Goal: Information Seeking & Learning: Find specific fact

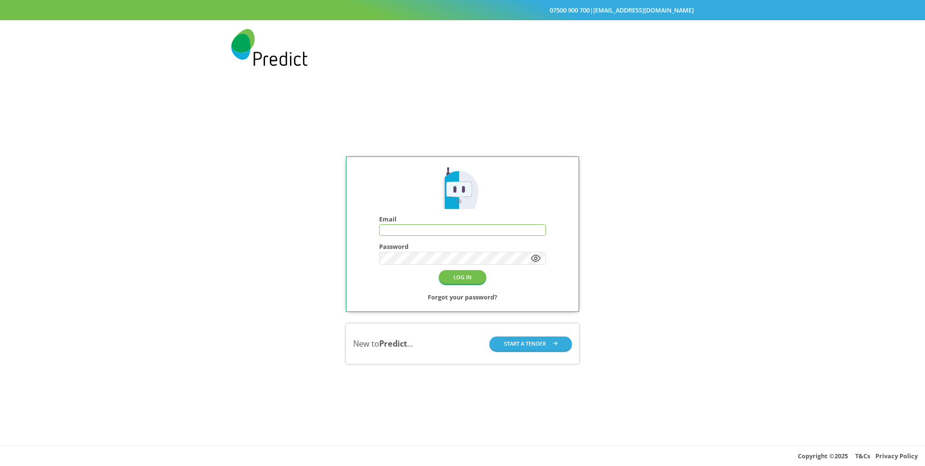
click at [404, 233] on input "text" at bounding box center [463, 230] width 166 height 11
type input "**********"
click at [470, 280] on button "LOG IN" at bounding box center [462, 277] width 47 height 14
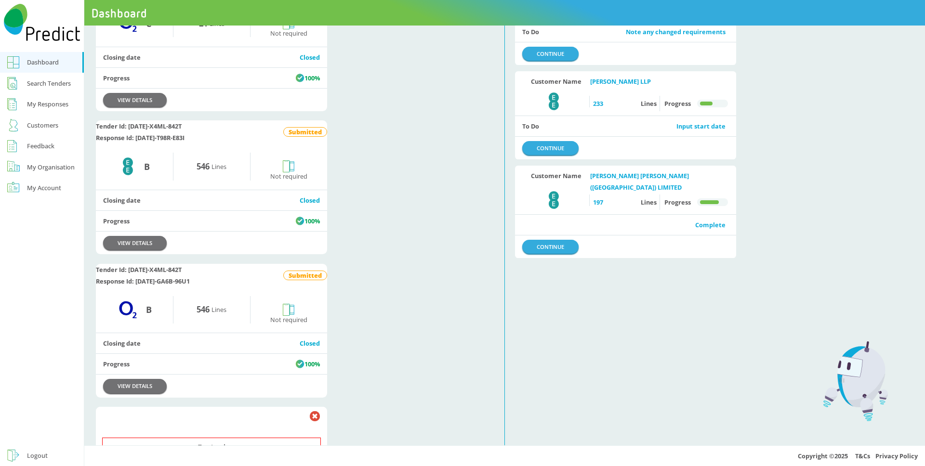
scroll to position [433, 0]
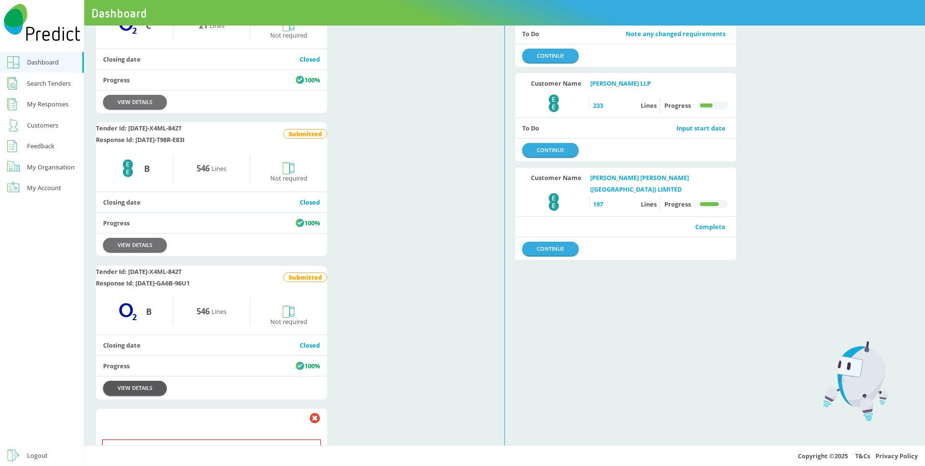
click at [141, 395] on link "VIEW DETAILS" at bounding box center [135, 388] width 64 height 14
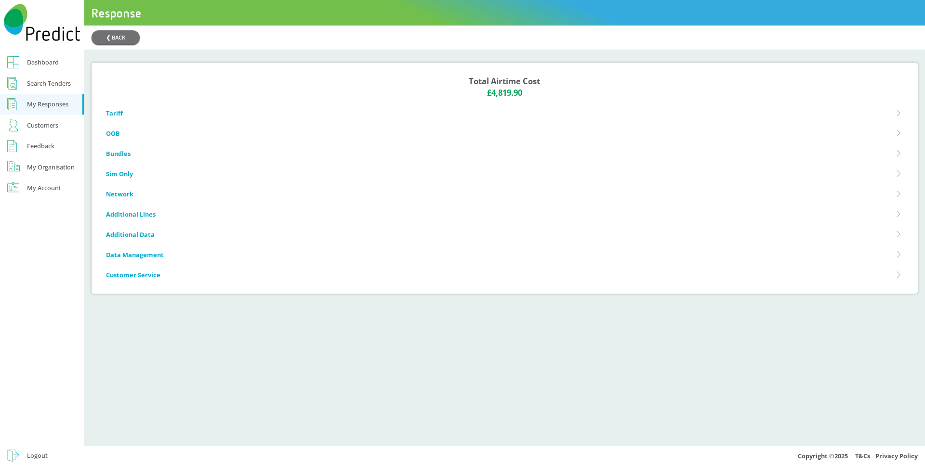
click at [114, 111] on li "Tariff" at bounding box center [504, 113] width 797 height 20
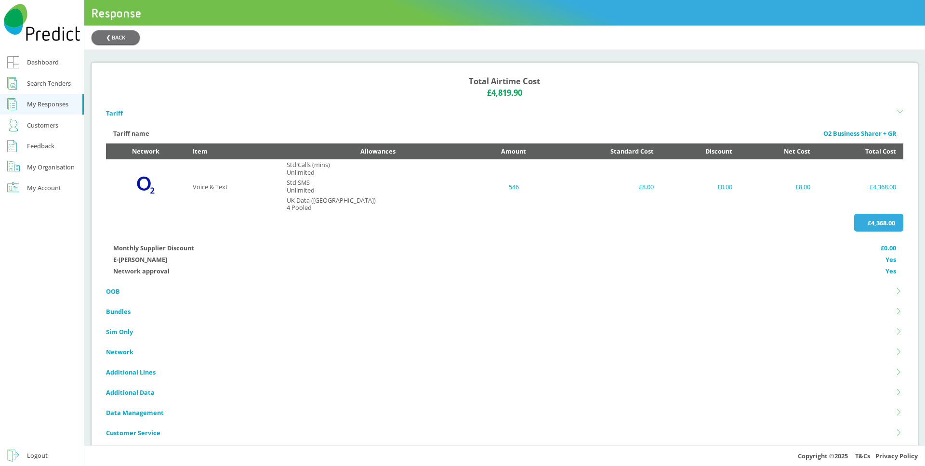
click at [114, 111] on li "Tariff" at bounding box center [504, 113] width 797 height 20
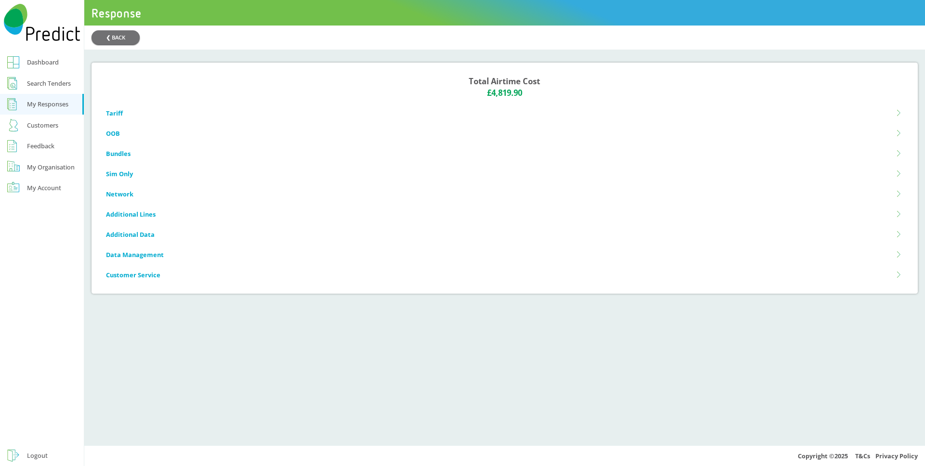
click at [113, 135] on li "OOB" at bounding box center [504, 133] width 797 height 20
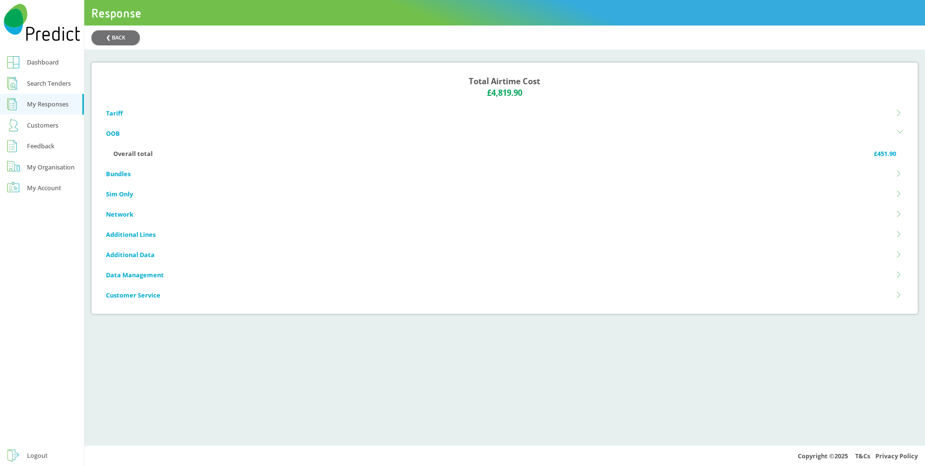
click at [113, 135] on li "OOB" at bounding box center [504, 133] width 797 height 20
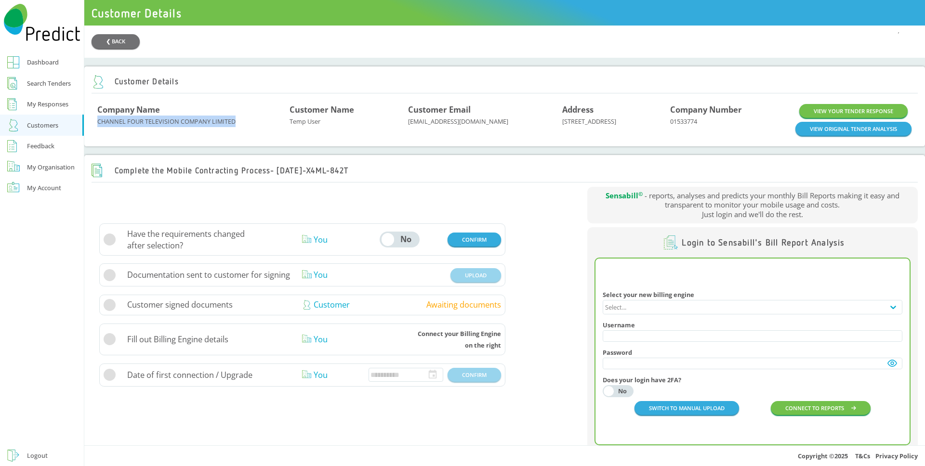
drag, startPoint x: 105, startPoint y: 125, endPoint x: 233, endPoint y: 133, distance: 128.9
click at [233, 133] on div "Company Name CHANNEL FOUR TELEVISION COMPANY LIMITED" at bounding box center [193, 120] width 192 height 32
click at [424, 120] on div "Customer Email tempuser@email.com" at bounding box center [485, 120] width 154 height 32
drag, startPoint x: 397, startPoint y: 125, endPoint x: 471, endPoint y: 130, distance: 73.9
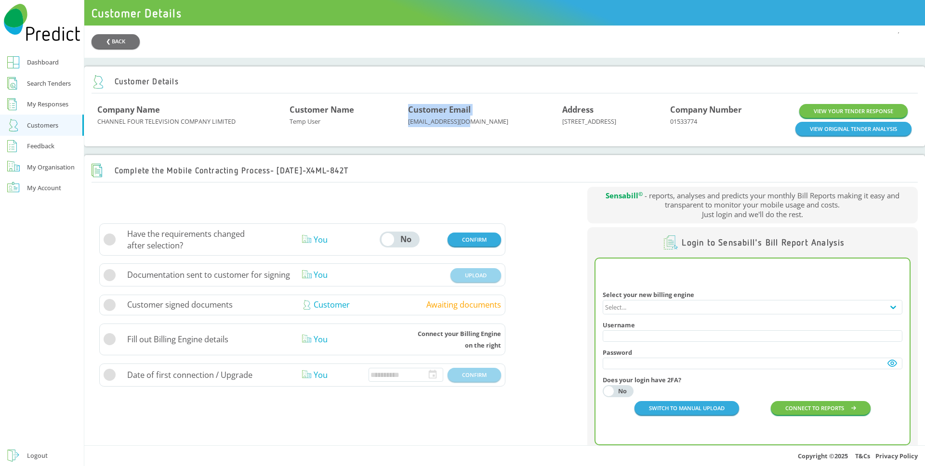
click at [471, 130] on div "Company Name CHANNEL FOUR TELEVISION COMPANY LIMITED Customer Name Temp User Cu…" at bounding box center [504, 120] width 814 height 32
click at [471, 130] on div "Customer Email tempuser@email.com" at bounding box center [485, 120] width 154 height 32
click at [684, 127] on div "Company Number 01533774" at bounding box center [733, 120] width 126 height 32
copy div "01533774"
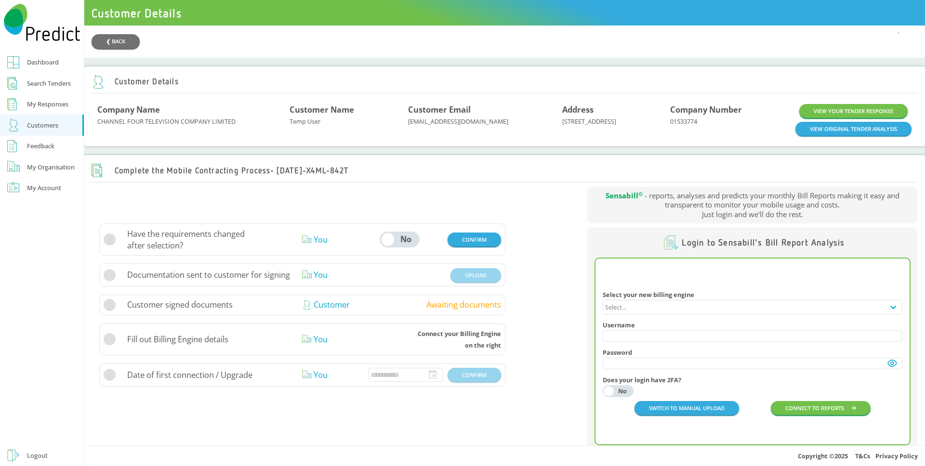
click at [50, 64] on div "Dashboard" at bounding box center [43, 62] width 32 height 12
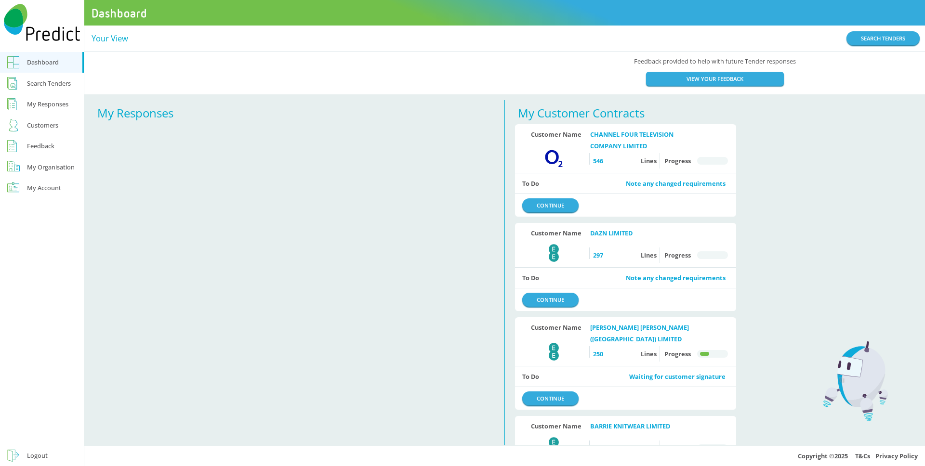
click at [54, 190] on div "My Account" at bounding box center [44, 188] width 34 height 12
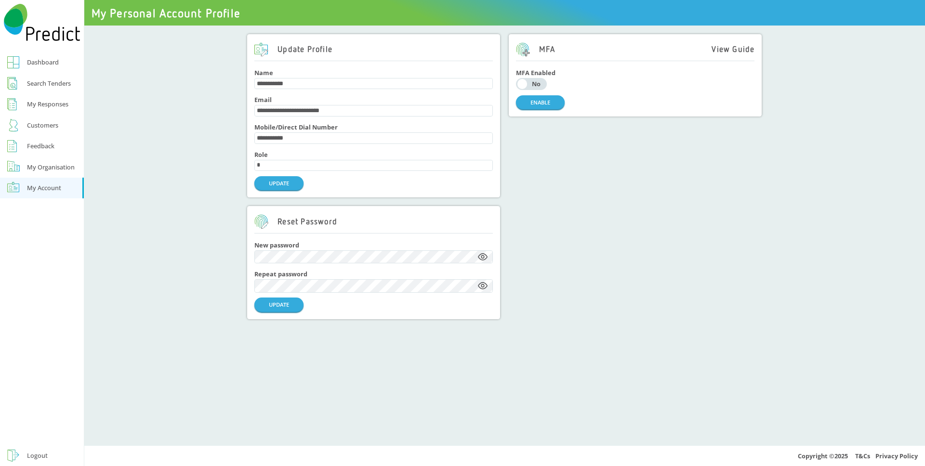
click at [46, 64] on div "Dashboard" at bounding box center [43, 62] width 32 height 12
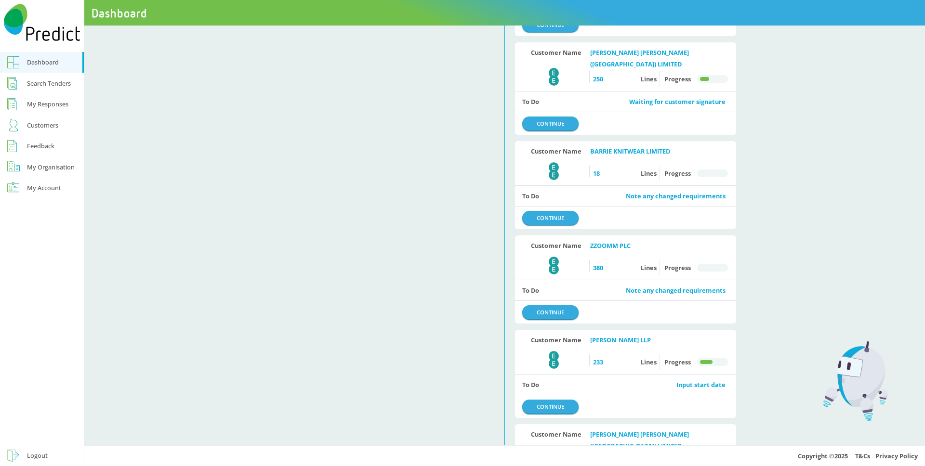
scroll to position [332, 0]
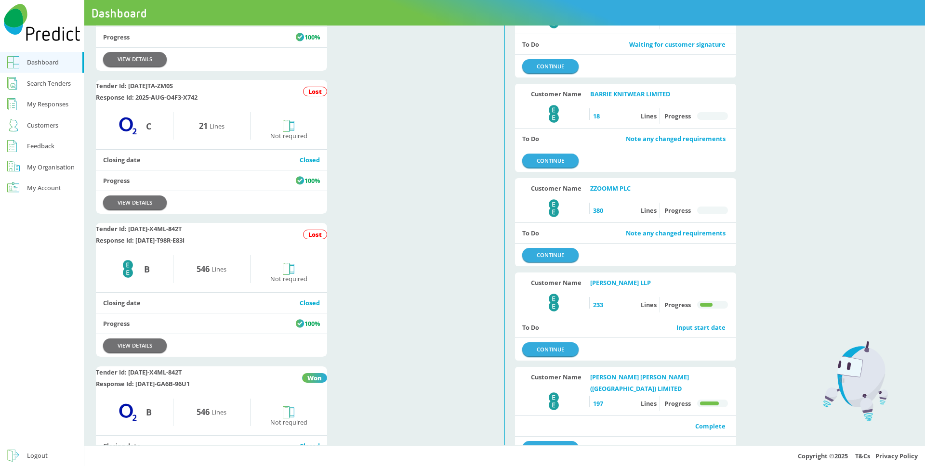
click at [48, 457] on link "Logout" at bounding box center [42, 456] width 84 height 21
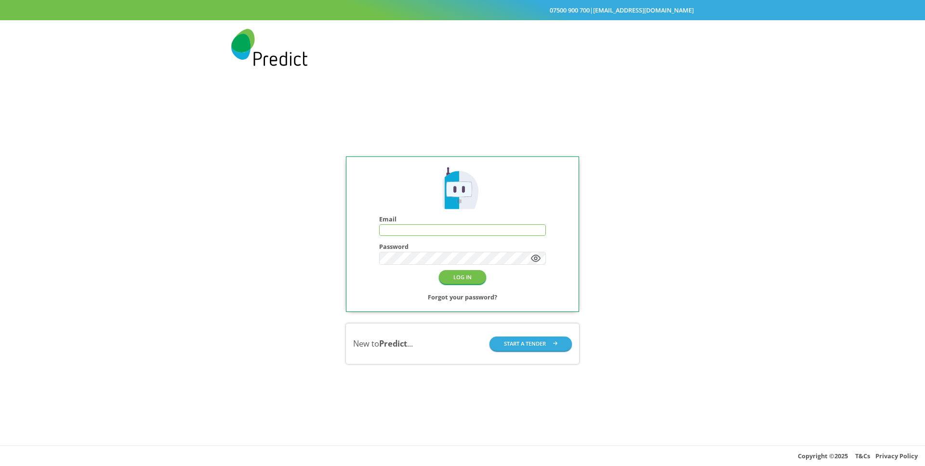
click at [428, 233] on input "text" at bounding box center [463, 230] width 166 height 11
click at [397, 228] on input "text" at bounding box center [463, 230] width 166 height 11
type input "**********"
click at [439, 270] on button "LOG IN" at bounding box center [462, 277] width 47 height 14
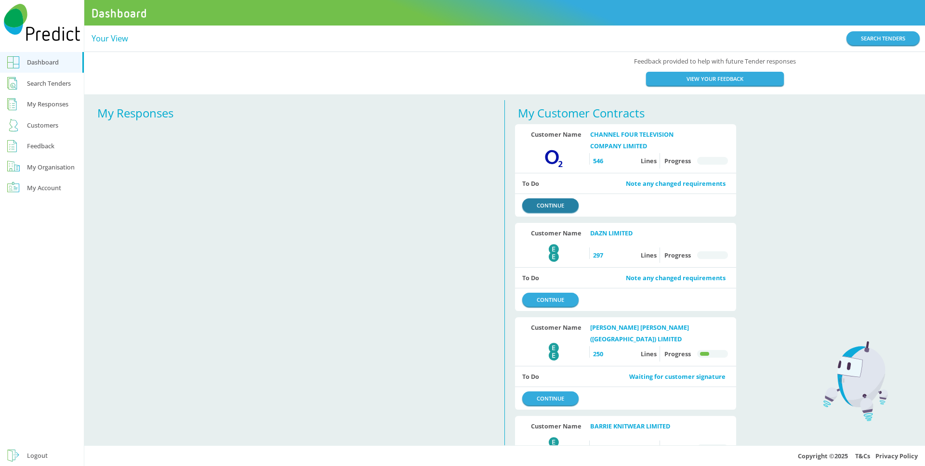
click at [543, 208] on link "CONTINUE" at bounding box center [550, 206] width 56 height 14
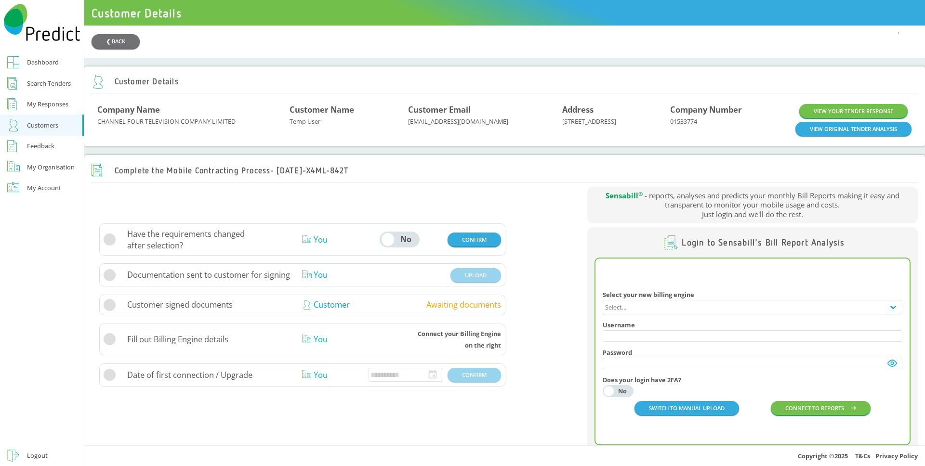
click at [297, 109] on div "Customer Name" at bounding box center [349, 110] width 119 height 12
click at [414, 89] on div "Customer Details" at bounding box center [505, 82] width 826 height 23
click at [527, 66] on div "Customer Details Company Name CHANNEL FOUR TELEVISION COMPANY LIMITED Customer …" at bounding box center [504, 262] width 841 height 392
click at [489, 68] on div "Customer Details Company Name CHANNEL FOUR TELEVISION COMPANY LIMITED Customer …" at bounding box center [504, 262] width 841 height 392
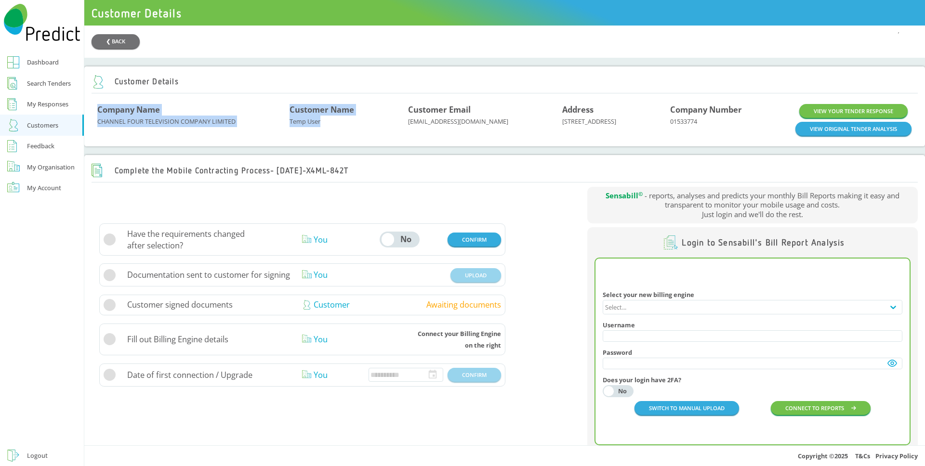
drag, startPoint x: 99, startPoint y: 114, endPoint x: 374, endPoint y: 128, distance: 276.0
click at [374, 128] on div "Company Name CHANNEL FOUR TELEVISION COMPANY LIMITED Customer Name Temp User Cu…" at bounding box center [505, 120] width 826 height 44
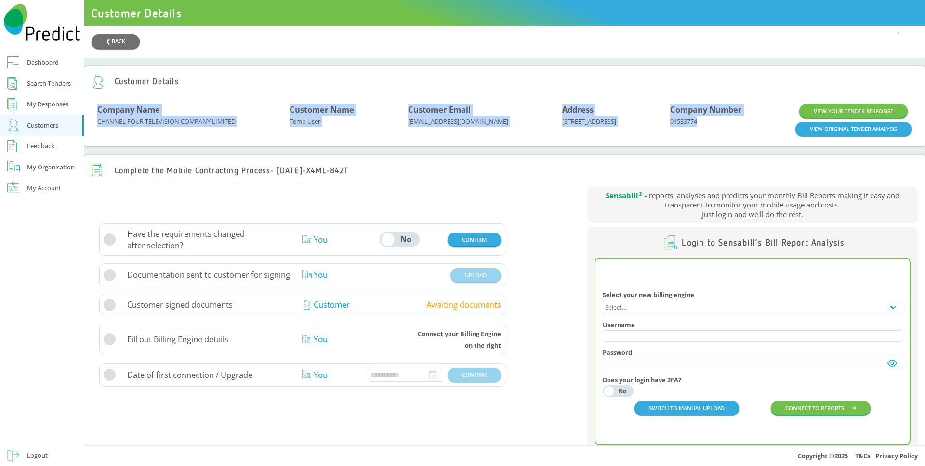
drag, startPoint x: 717, startPoint y: 128, endPoint x: 129, endPoint y: 102, distance: 588.9
click at [129, 102] on div "Company Name CHANNEL FOUR TELEVISION COMPANY LIMITED Customer Name Temp User Cu…" at bounding box center [505, 120] width 826 height 44
drag, startPoint x: 106, startPoint y: 108, endPoint x: 697, endPoint y: 138, distance: 591.9
click at [697, 136] on div "Company Name CHANNEL FOUR TELEVISION COMPANY LIMITED Customer Name Temp User Cu…" at bounding box center [504, 120] width 814 height 32
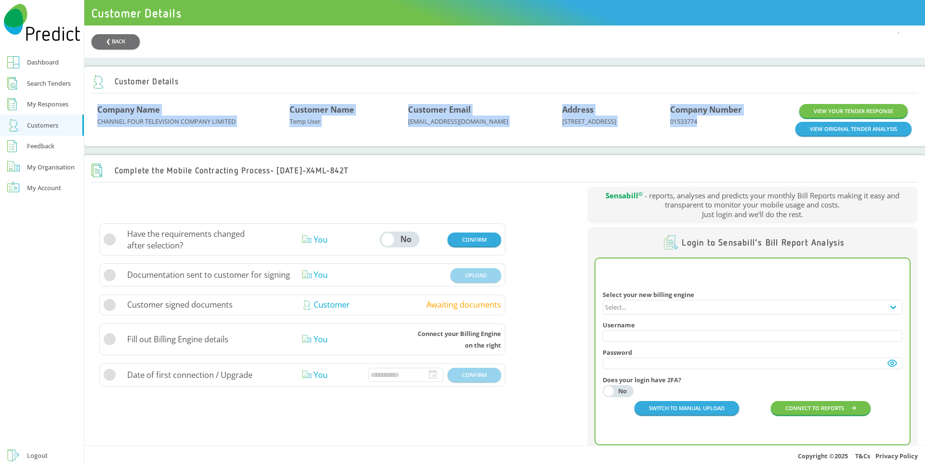
click at [462, 103] on div "Company Name CHANNEL FOUR TELEVISION COMPANY LIMITED Customer Name Temp User Cu…" at bounding box center [505, 120] width 826 height 44
drag, startPoint x: 102, startPoint y: 113, endPoint x: 482, endPoint y: 151, distance: 381.6
click at [482, 151] on div "Customer Details Company Name CHANNEL FOUR TELEVISION COMPANY LIMITED Customer …" at bounding box center [504, 262] width 841 height 392
click at [703, 105] on div "Company Name CHANNEL FOUR TELEVISION COMPANY LIMITED Customer Name Temp User Cu…" at bounding box center [505, 120] width 826 height 44
drag, startPoint x: 703, startPoint y: 127, endPoint x: 105, endPoint y: 111, distance: 598.1
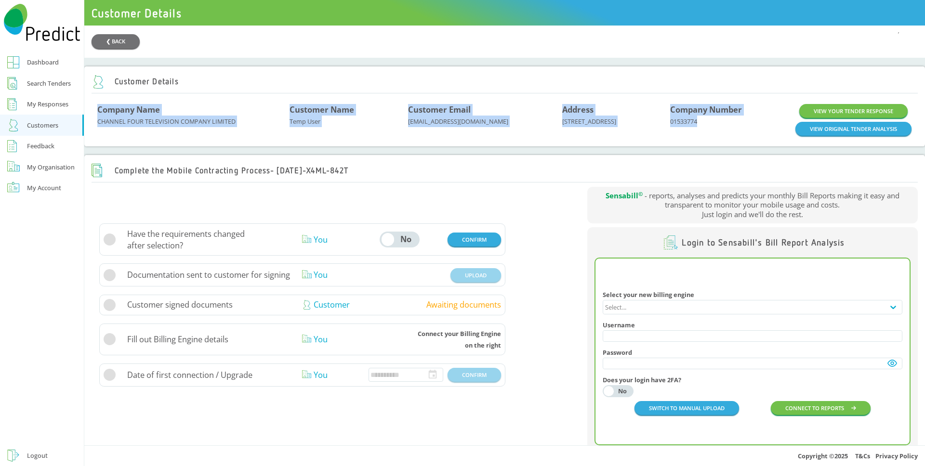
click at [105, 111] on div "Company Name CHANNEL FOUR TELEVISION COMPANY LIMITED Customer Name Temp User Cu…" at bounding box center [504, 120] width 814 height 32
click at [107, 112] on div "Company Name" at bounding box center [193, 110] width 192 height 12
drag, startPoint x: 104, startPoint y: 111, endPoint x: 708, endPoint y: 132, distance: 605.0
click at [708, 132] on div "Company Name CHANNEL FOUR TELEVISION COMPANY LIMITED Customer Name Temp User Cu…" at bounding box center [505, 120] width 826 height 44
click at [708, 132] on div "Company Number 01533774" at bounding box center [733, 120] width 126 height 32
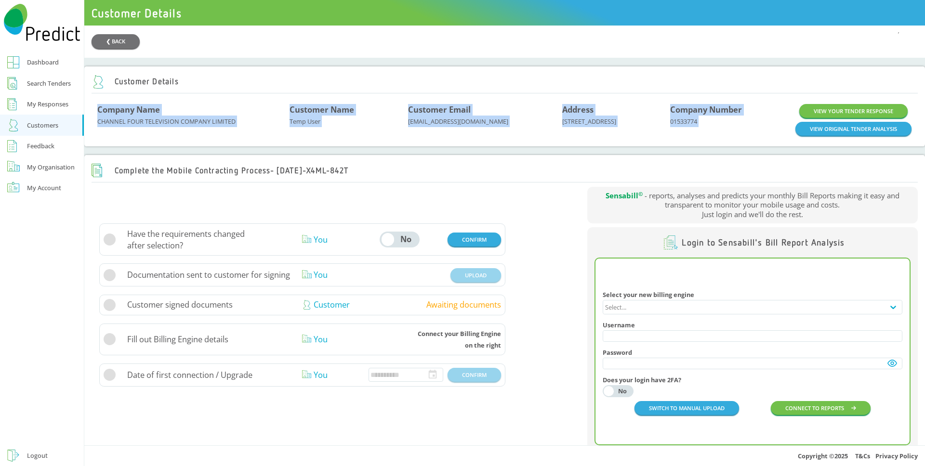
drag, startPoint x: 708, startPoint y: 132, endPoint x: 104, endPoint y: 107, distance: 604.7
click at [104, 107] on div "Company Name CHANNEL FOUR TELEVISION COMPANY LIMITED Customer Name Temp User Cu…" at bounding box center [505, 120] width 826 height 44
click at [117, 108] on div "Company Name" at bounding box center [193, 110] width 192 height 12
